Goal: Information Seeking & Learning: Learn about a topic

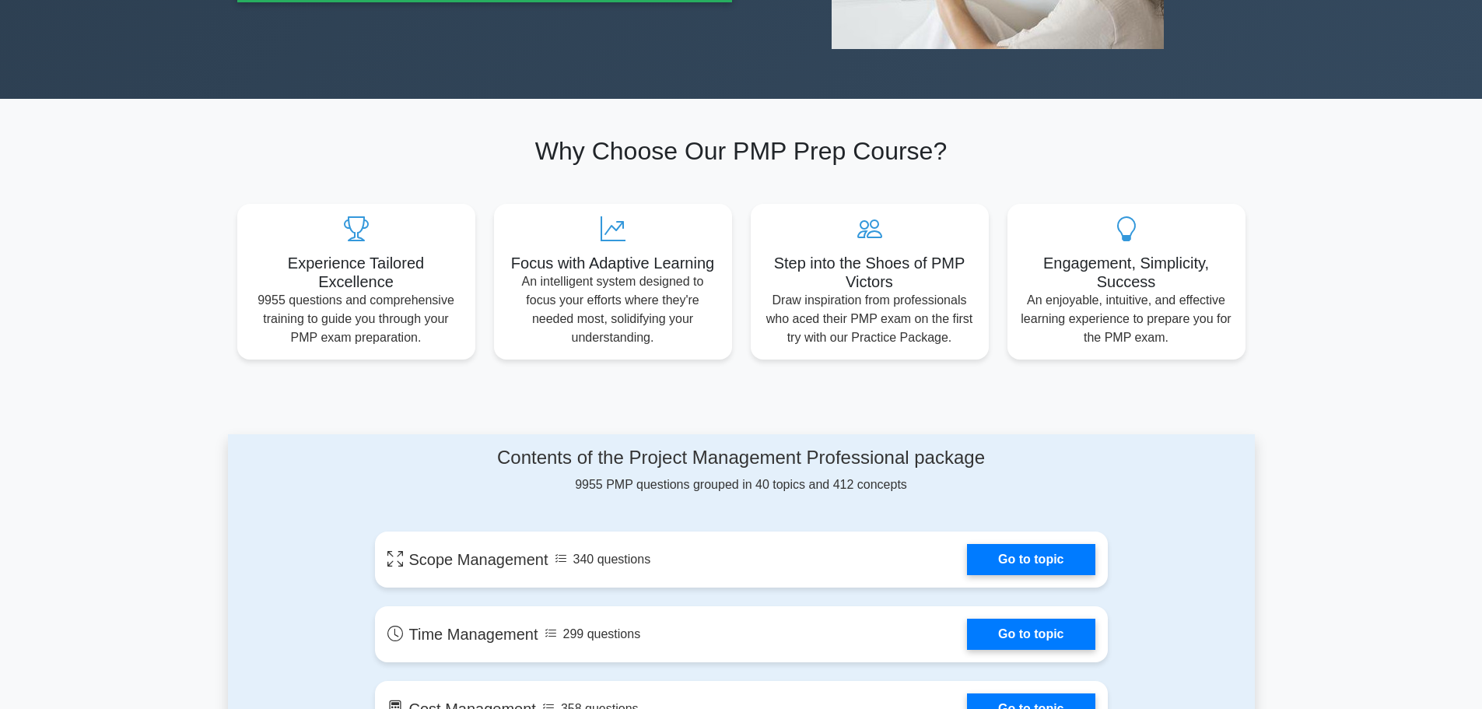
scroll to position [467, 0]
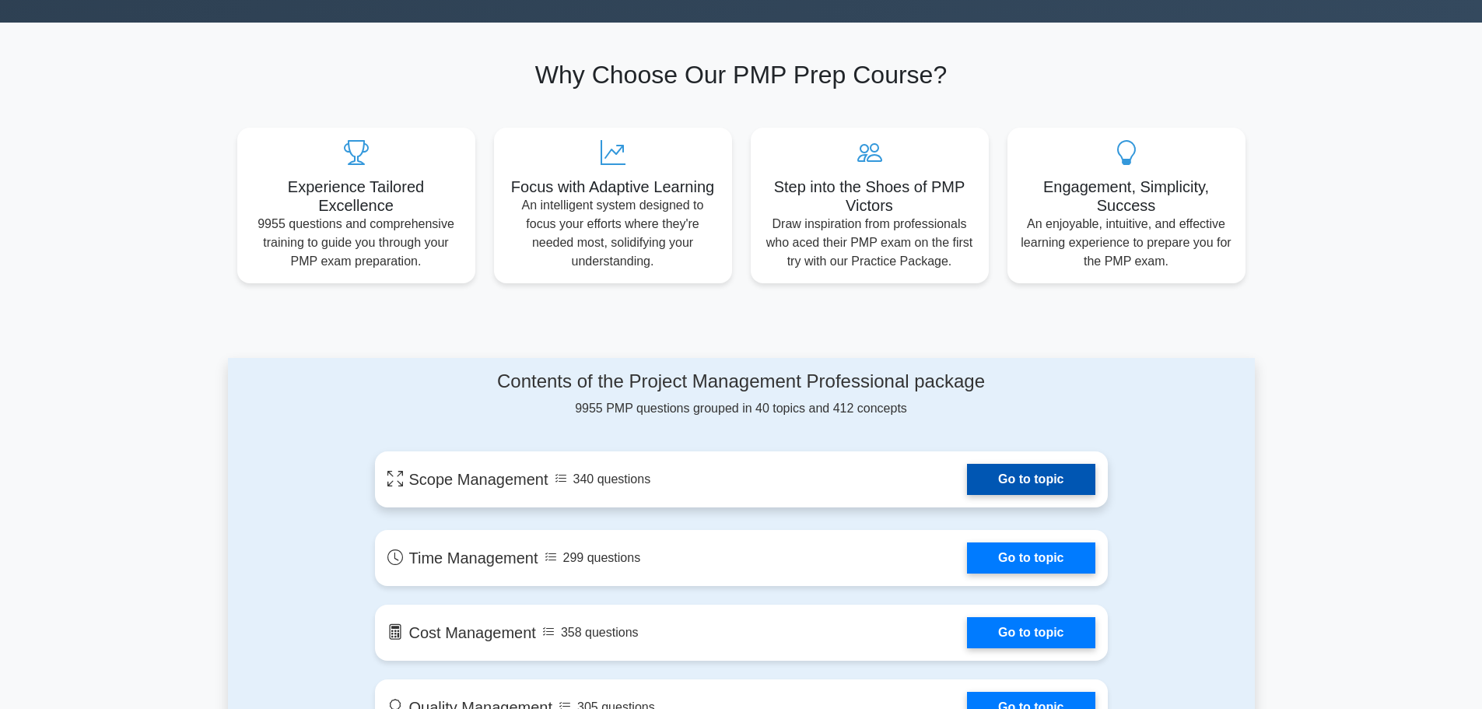
click at [1033, 480] on link "Go to topic" at bounding box center [1031, 479] width 128 height 31
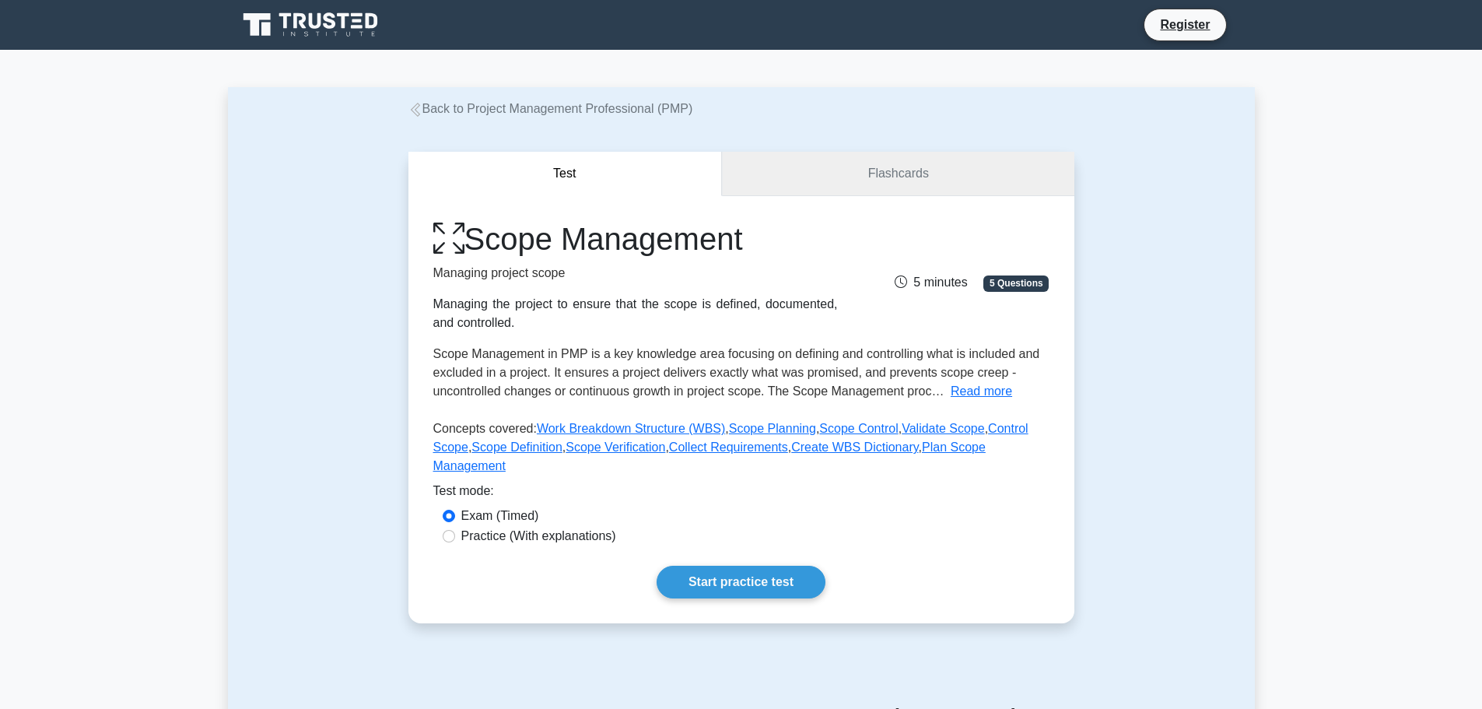
click at [928, 167] on link "Flashcards" at bounding box center [898, 174] width 352 height 44
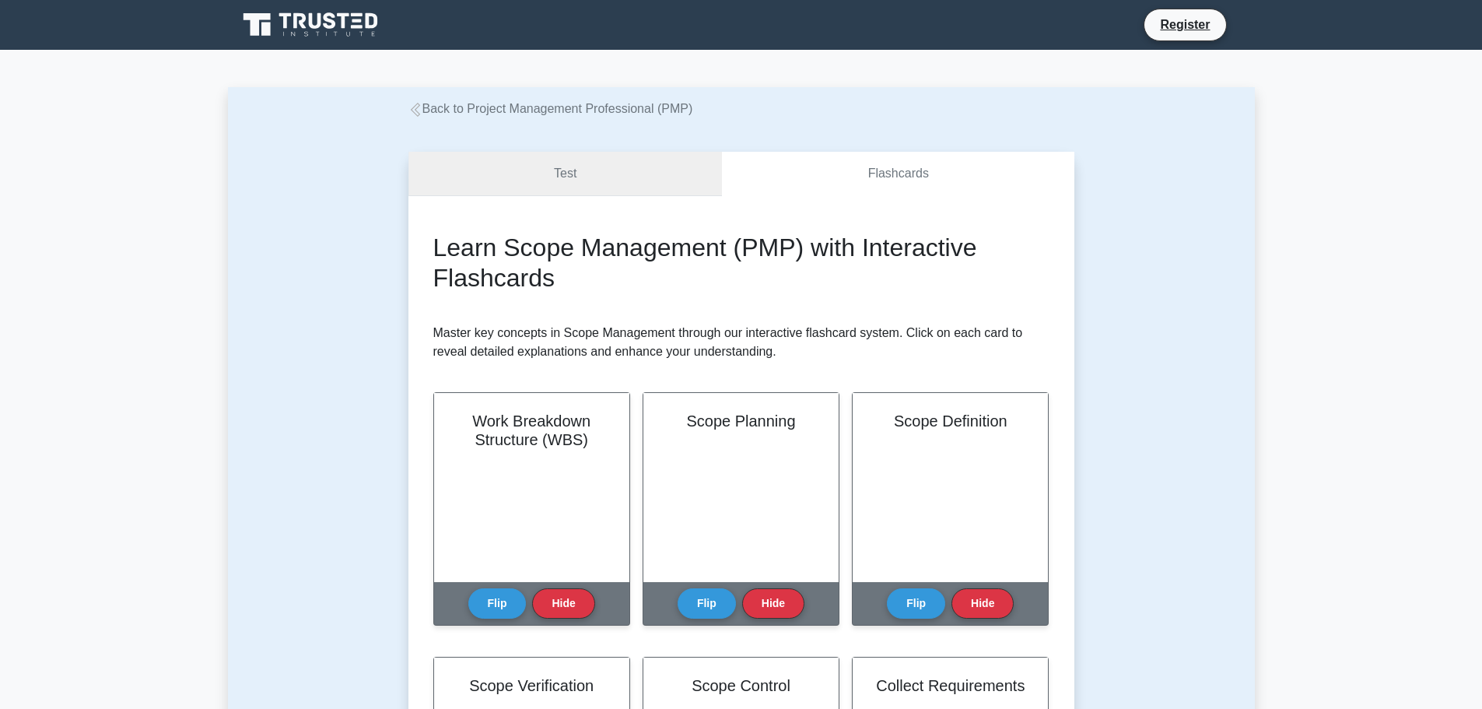
click at [621, 173] on link "Test" at bounding box center [565, 174] width 314 height 44
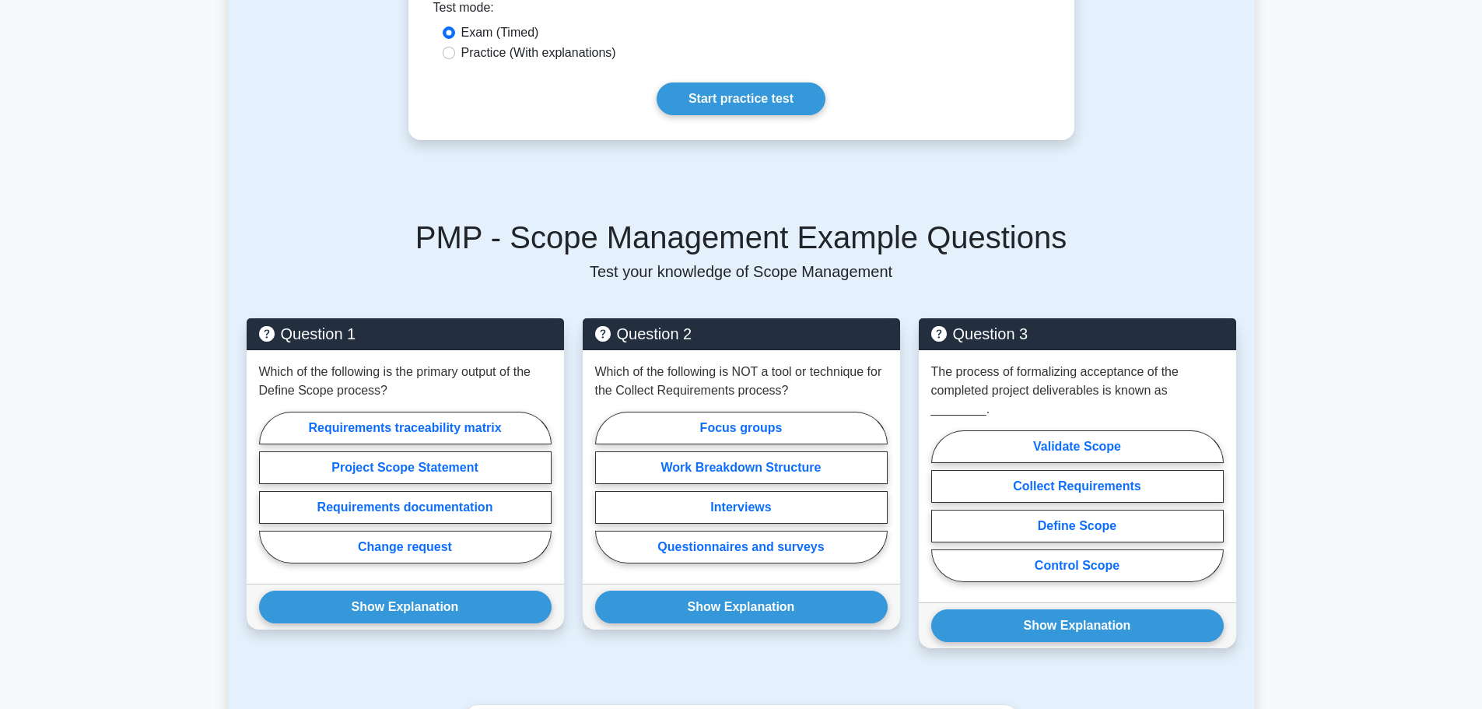
scroll to position [467, 0]
